Goal: Task Accomplishment & Management: Manage account settings

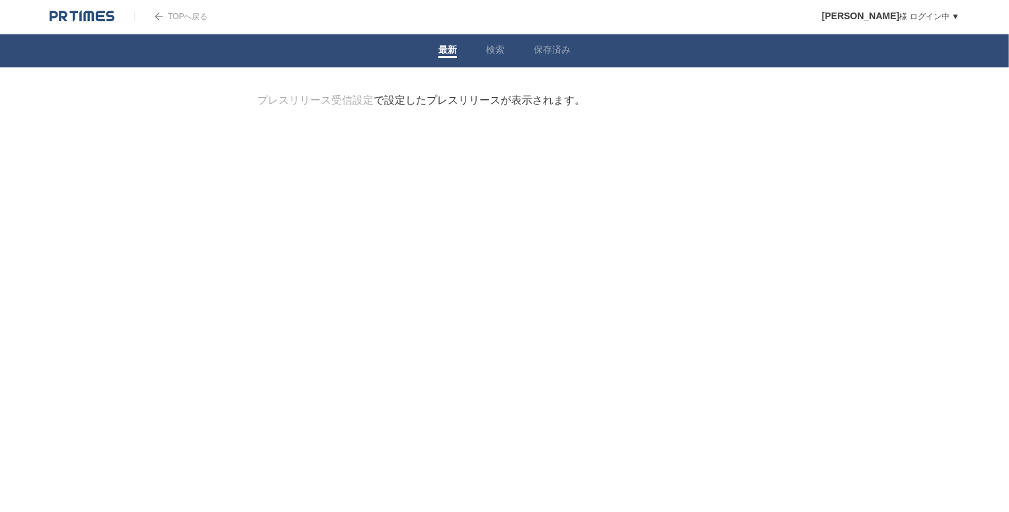
click at [354, 100] on link "プレスリリース受信設定" at bounding box center [315, 100] width 116 height 11
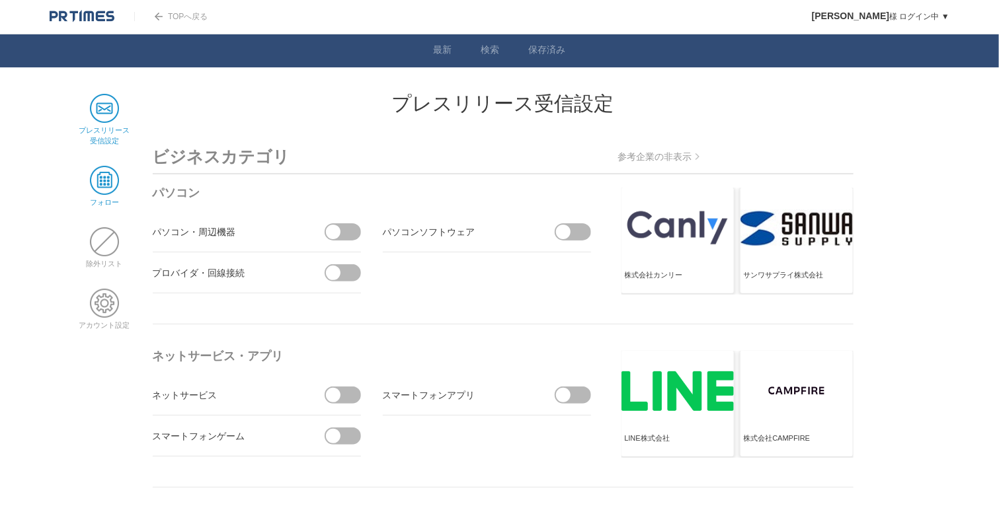
click at [102, 178] on span at bounding box center [104, 180] width 29 height 29
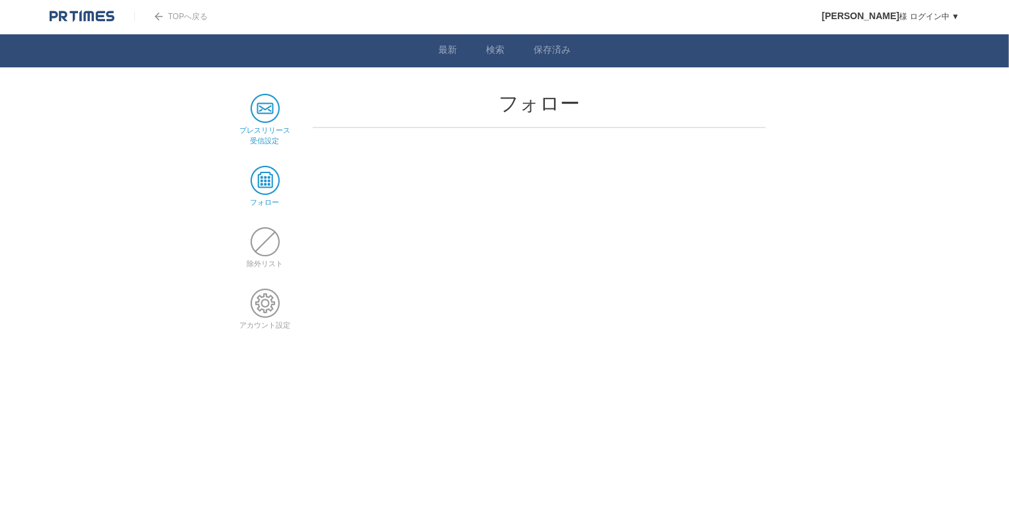
click at [261, 114] on span at bounding box center [265, 108] width 29 height 29
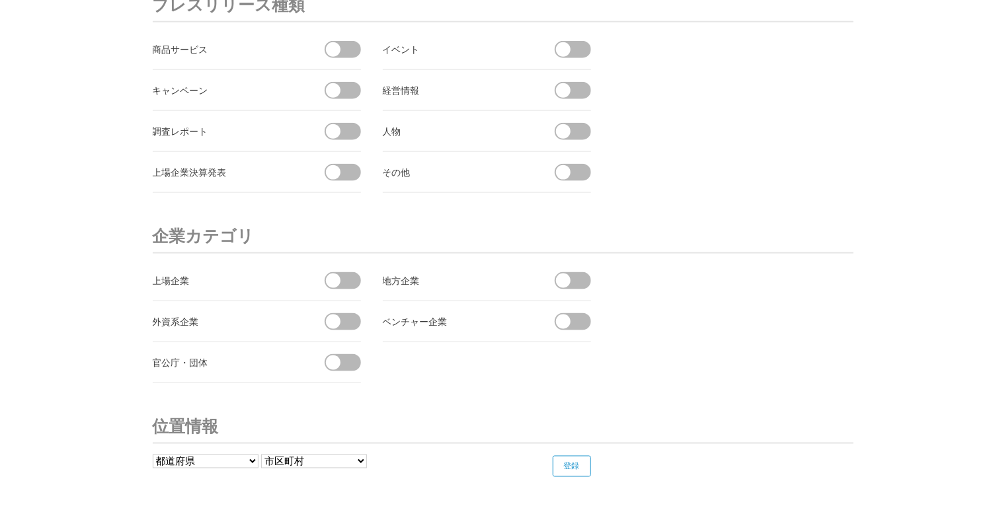
scroll to position [5004, 0]
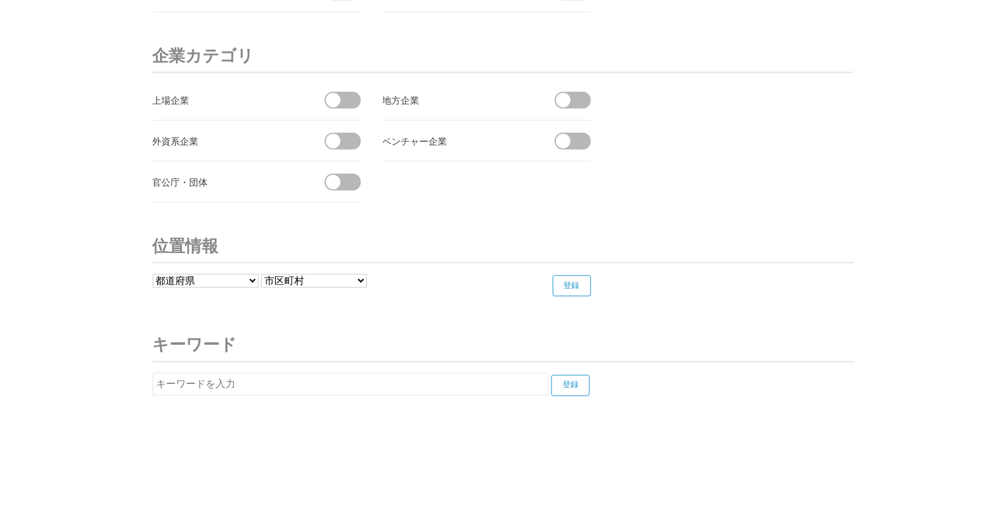
click at [290, 374] on input "text" at bounding box center [351, 385] width 396 height 22
type input "三菱電機"
click at [577, 376] on input "登録" at bounding box center [570, 386] width 38 height 21
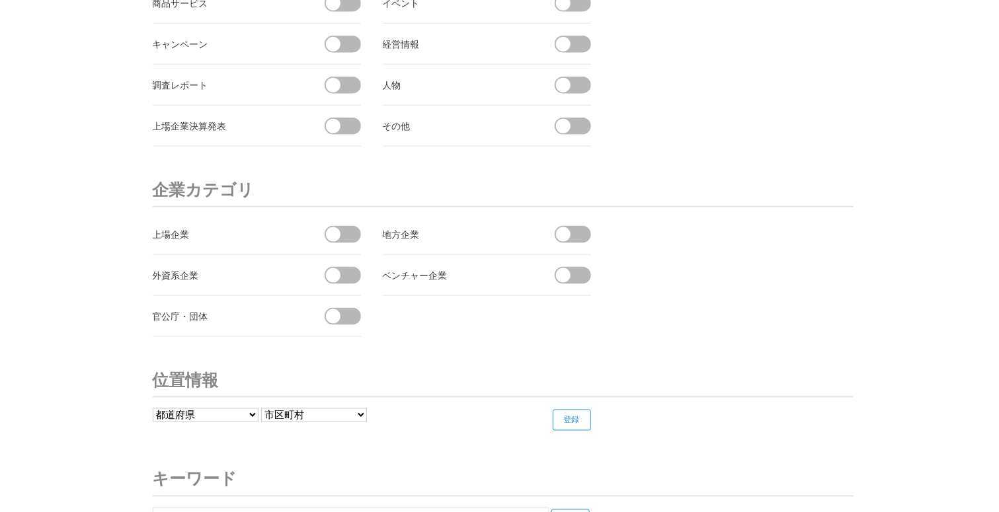
scroll to position [4871, 0]
click at [345, 225] on span at bounding box center [347, 233] width 28 height 17
click at [0, 0] on input "checkbox" at bounding box center [0, 0] width 0 height 0
click at [341, 225] on span at bounding box center [339, 233] width 28 height 17
click at [0, 0] on input "受信しない" at bounding box center [0, 0] width 0 height 0
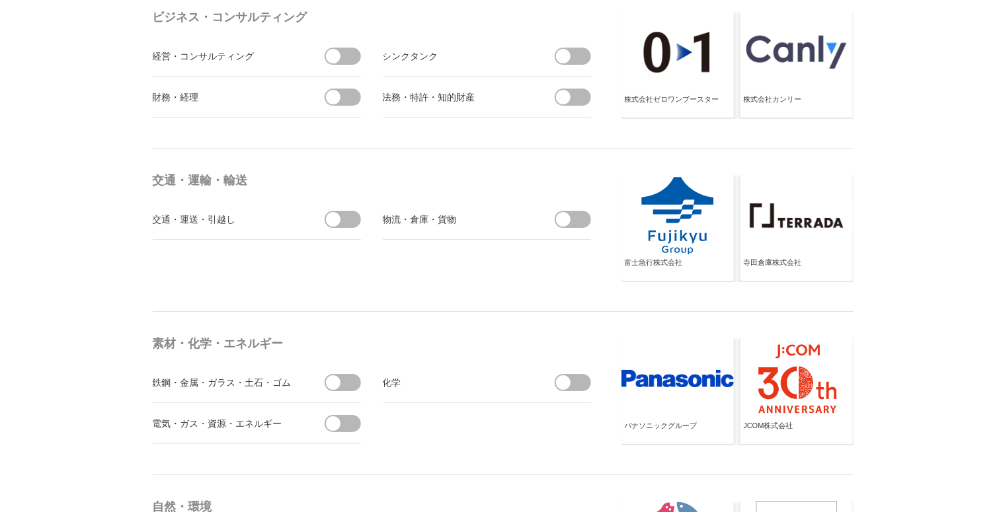
scroll to position [3947, 0]
click at [674, 397] on div at bounding box center [678, 379] width 112 height 81
click at [669, 412] on div at bounding box center [678, 379] width 112 height 81
click at [662, 384] on div at bounding box center [678, 379] width 112 height 81
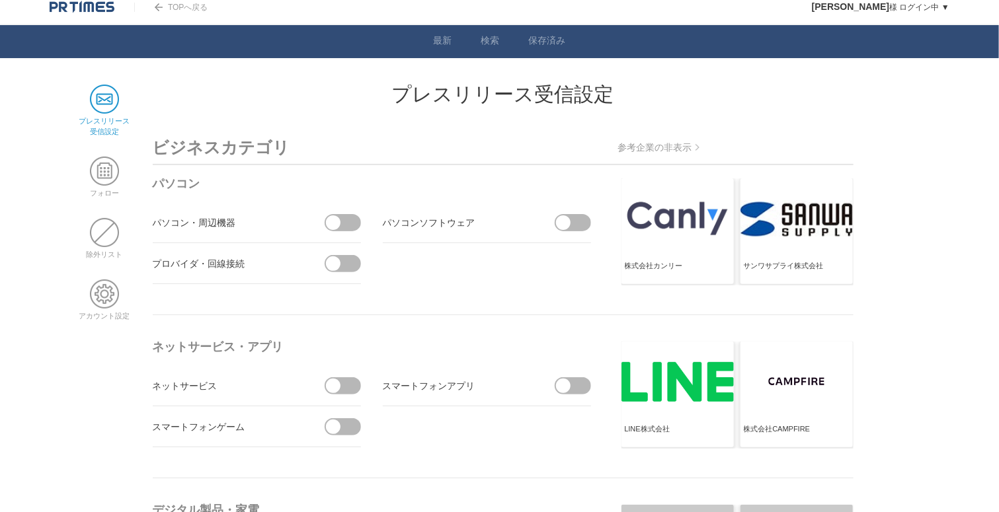
scroll to position [0, 0]
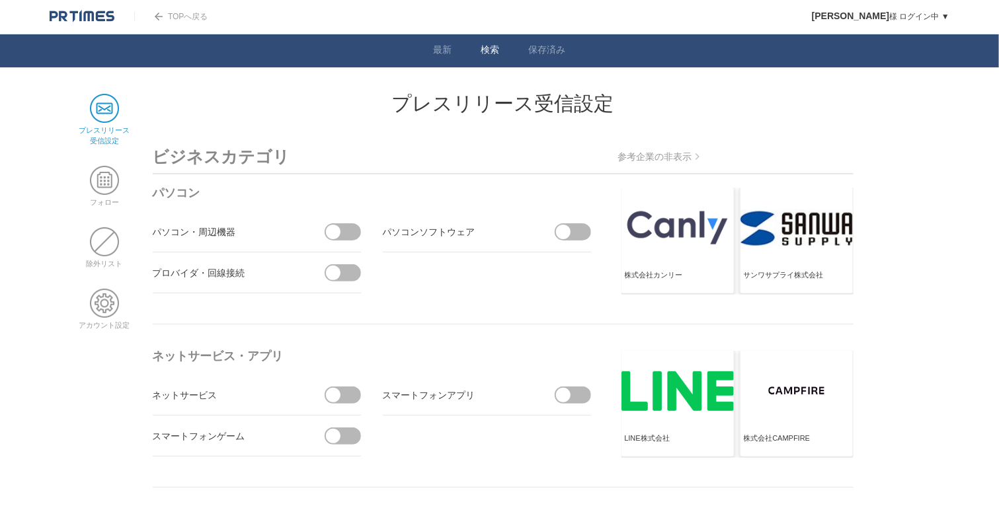
click at [484, 48] on link "検索" at bounding box center [490, 51] width 19 height 14
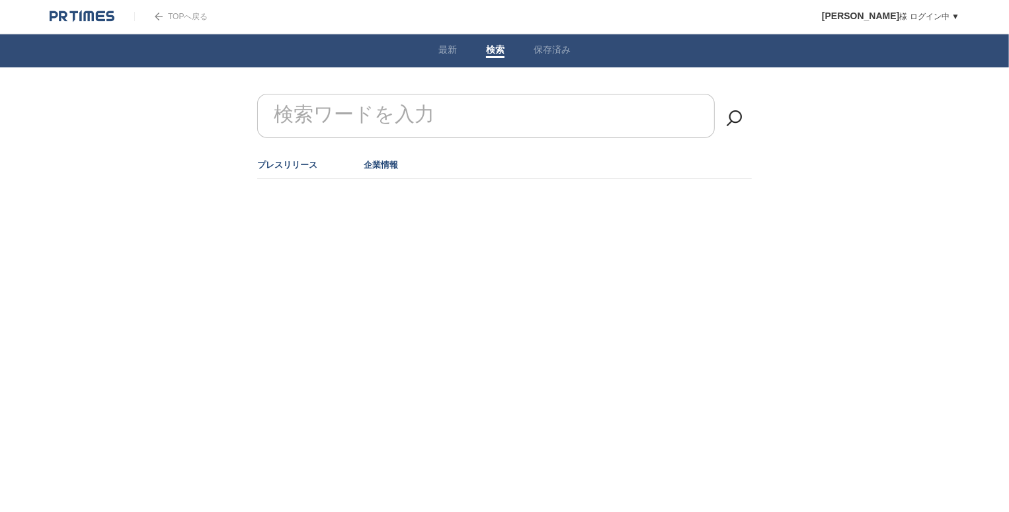
click at [379, 164] on link "企業情報" at bounding box center [381, 165] width 34 height 10
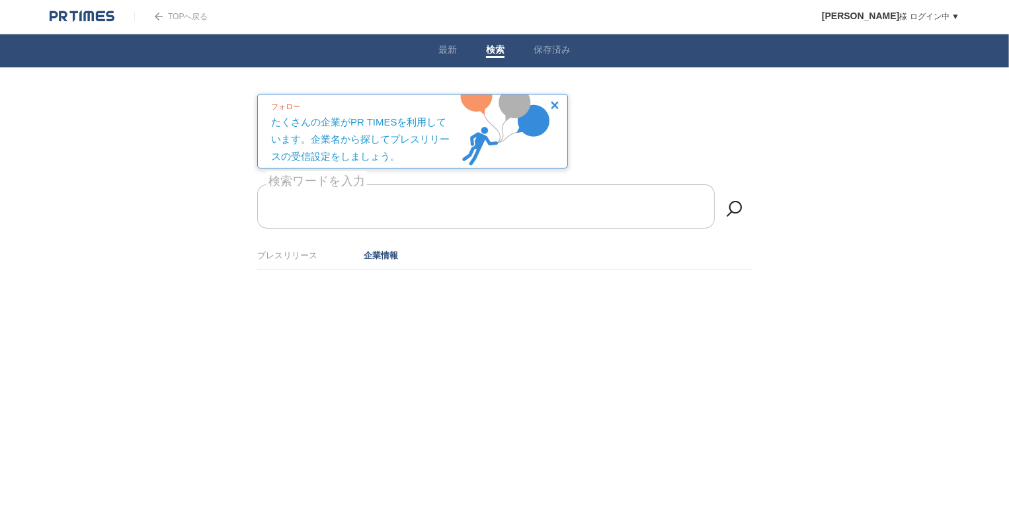
click at [382, 184] on form "検索ワードを入力" at bounding box center [504, 184] width 495 height 0
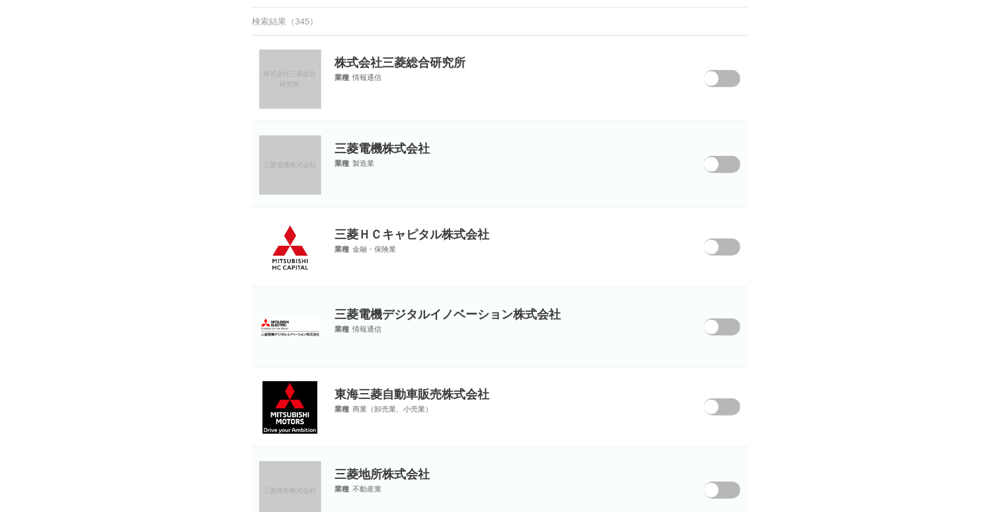
click at [715, 157] on span at bounding box center [711, 164] width 15 height 15
click at [0, 0] on input "checkbox" at bounding box center [0, 0] width 0 height 0
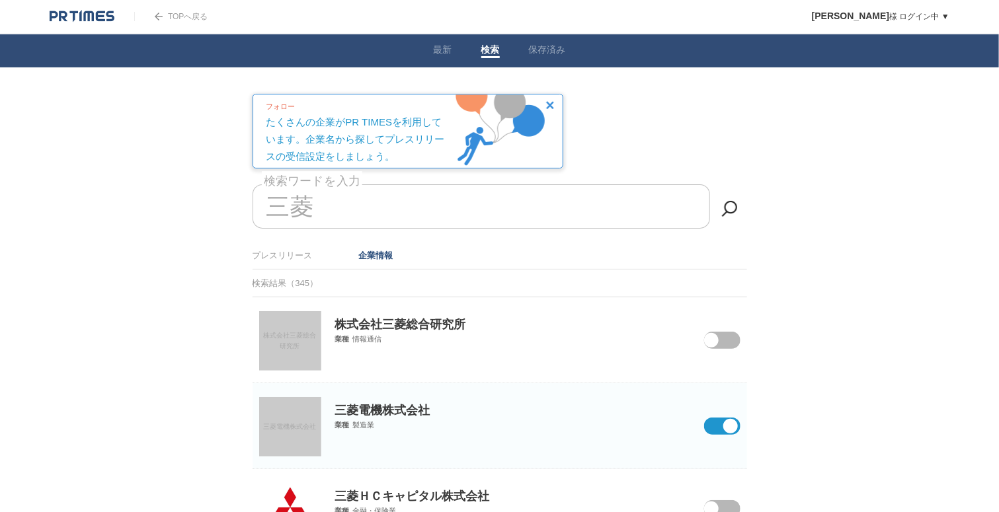
drag, startPoint x: 397, startPoint y: 217, endPoint x: 282, endPoint y: 194, distance: 117.9
click at [282, 194] on input "三菱" at bounding box center [482, 206] width 458 height 44
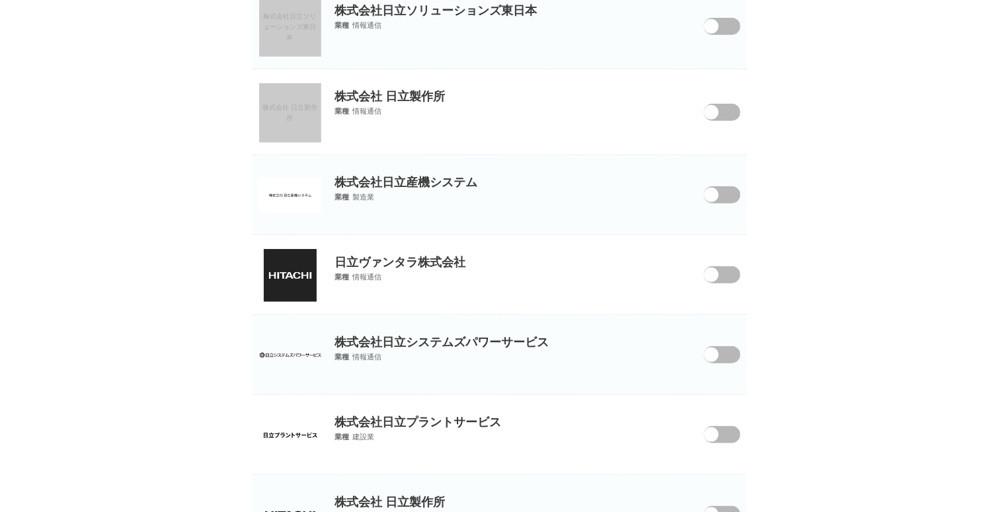
type input "日立"
click at [723, 114] on span at bounding box center [713, 121] width 56 height 34
click at [0, 0] on input "checkbox" at bounding box center [0, 0] width 0 height 0
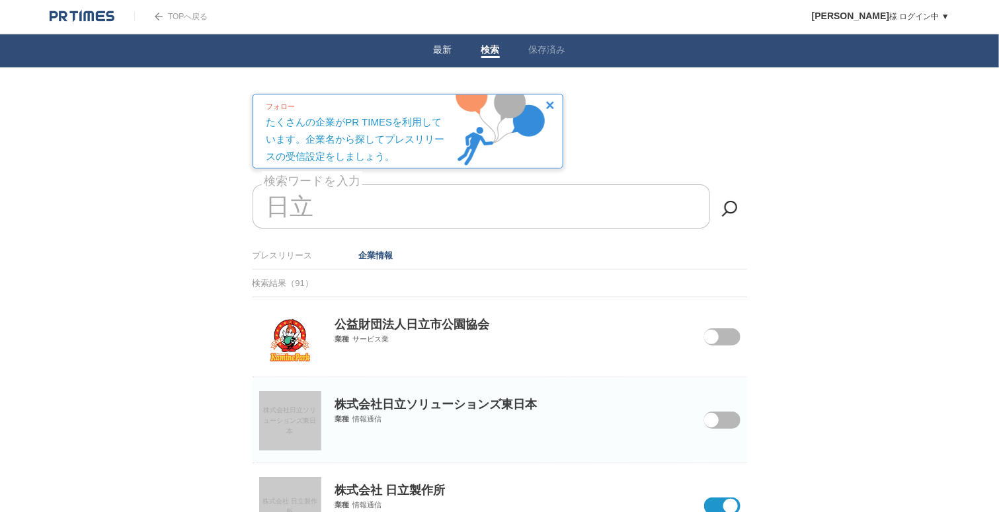
click at [438, 50] on link "最新" at bounding box center [443, 51] width 19 height 14
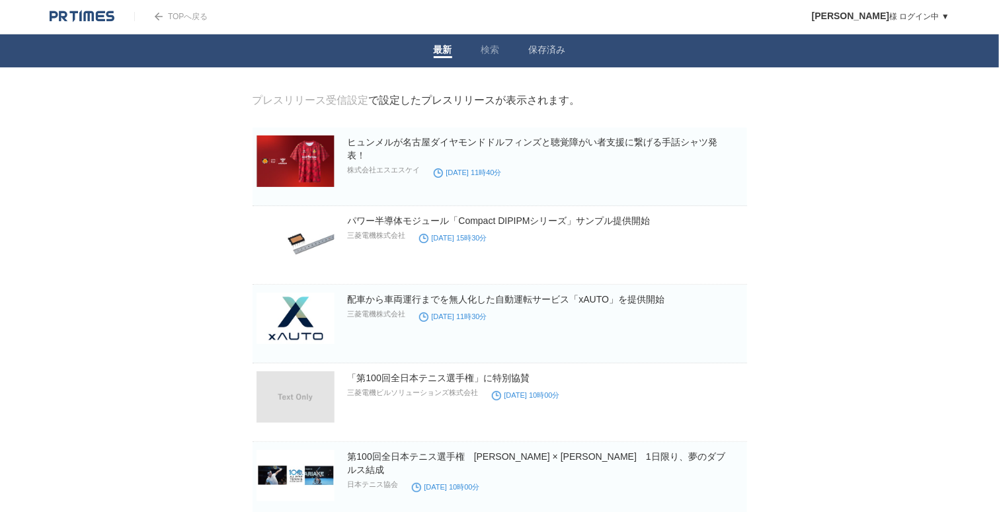
click at [568, 50] on li "保存済み" at bounding box center [547, 50] width 66 height 33
click at [559, 50] on link "保存済み" at bounding box center [547, 51] width 37 height 14
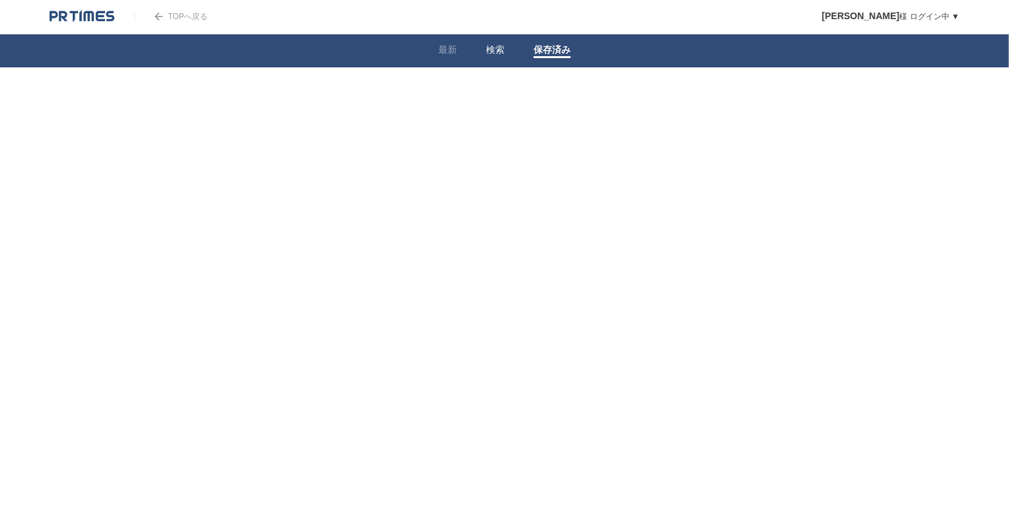
click at [497, 51] on link "検索" at bounding box center [495, 51] width 19 height 14
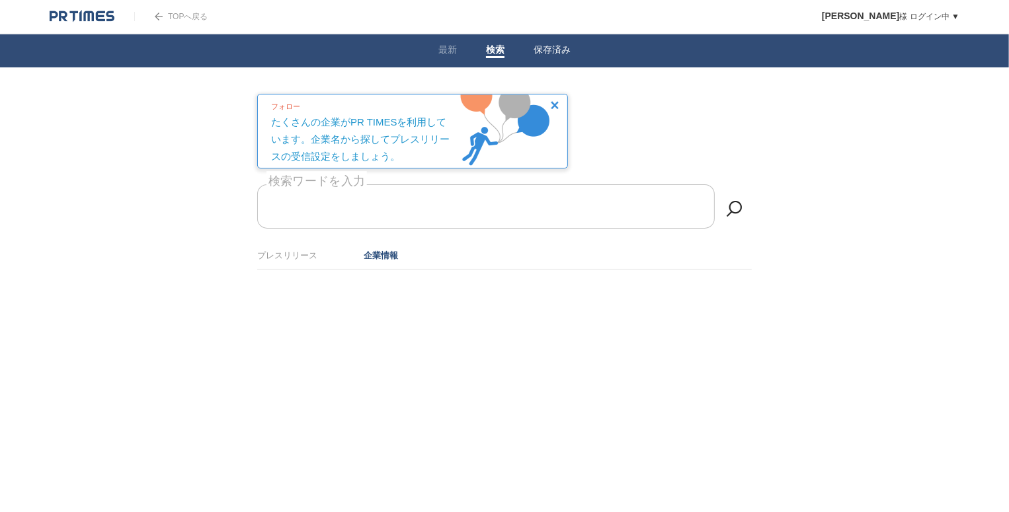
click at [556, 54] on link "保存済み" at bounding box center [552, 51] width 37 height 14
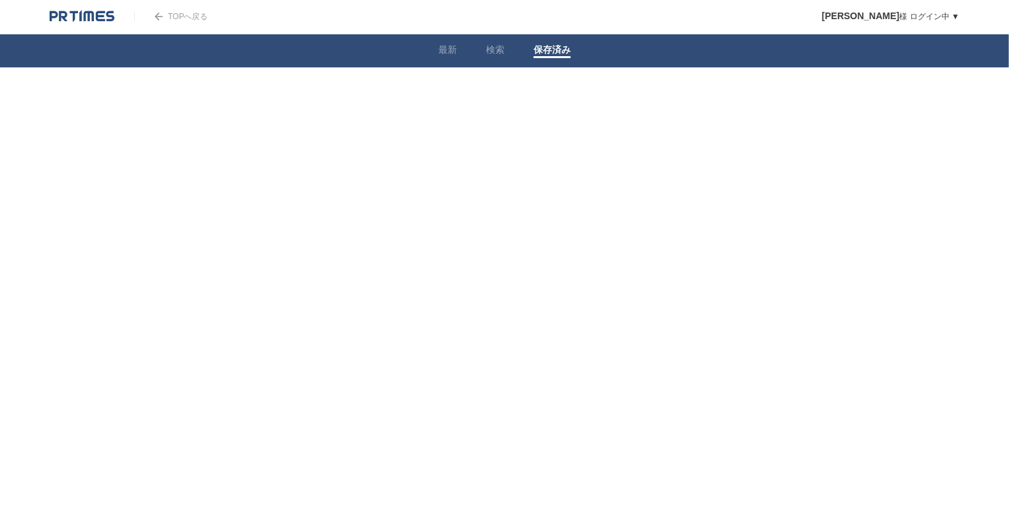
click at [198, 12] on link "TOPへ戻る" at bounding box center [170, 16] width 73 height 9
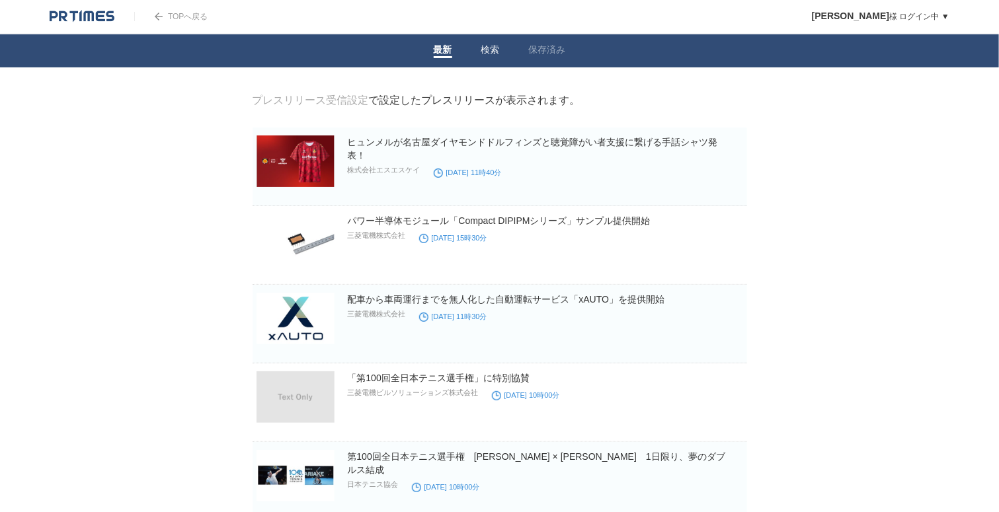
click at [490, 52] on link "検索" at bounding box center [490, 51] width 19 height 14
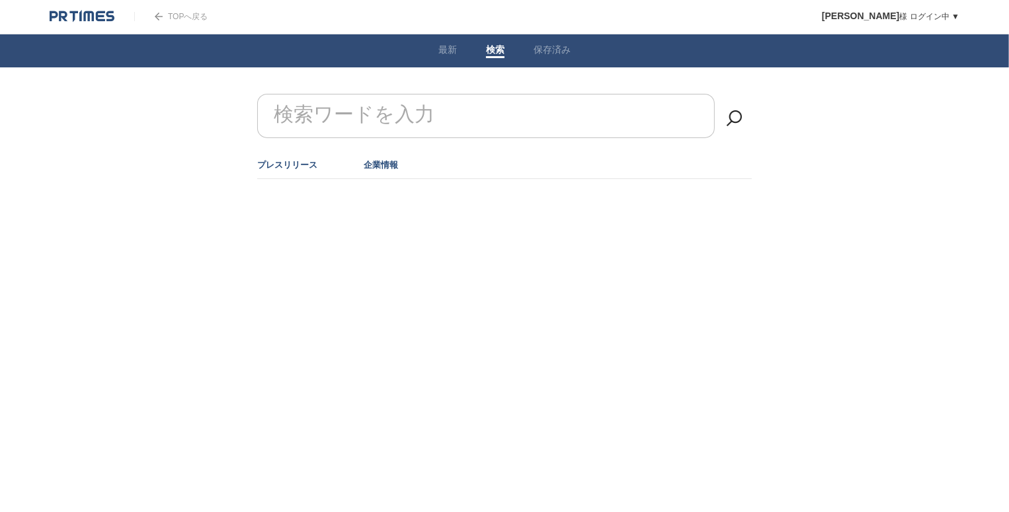
click at [396, 160] on link "企業情報" at bounding box center [381, 165] width 34 height 10
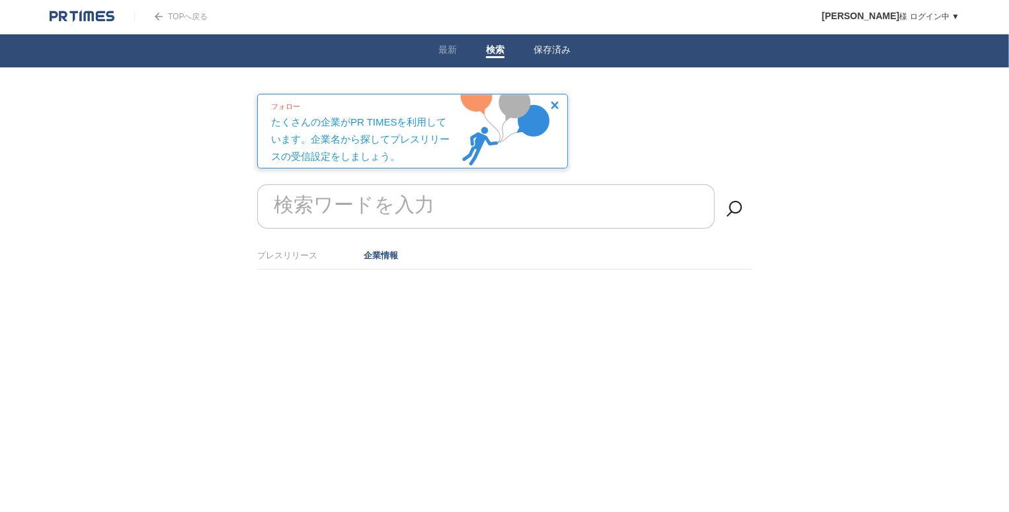
click at [548, 48] on link "保存済み" at bounding box center [552, 51] width 37 height 14
